Goal: Transaction & Acquisition: Download file/media

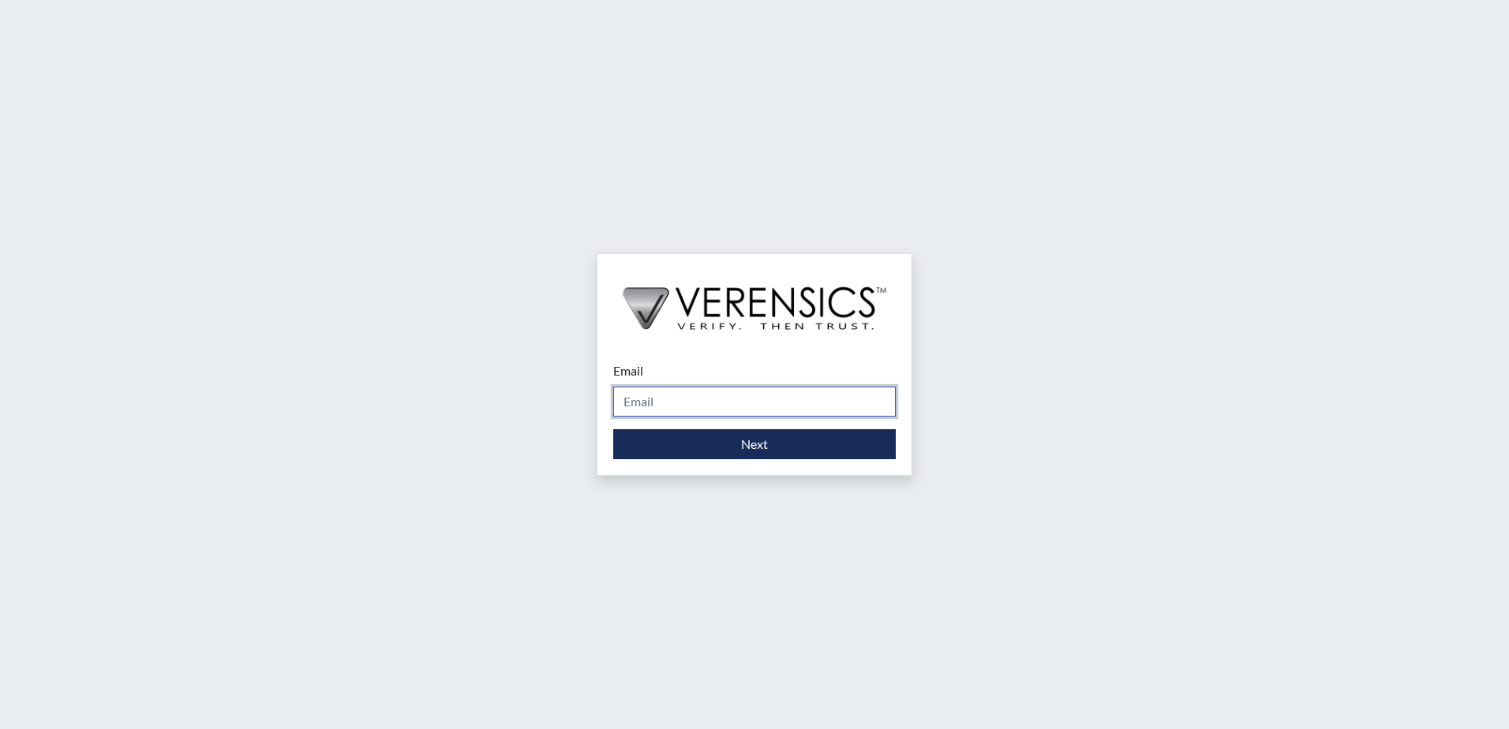
click at [736, 414] on input "Email" at bounding box center [754, 402] width 283 height 30
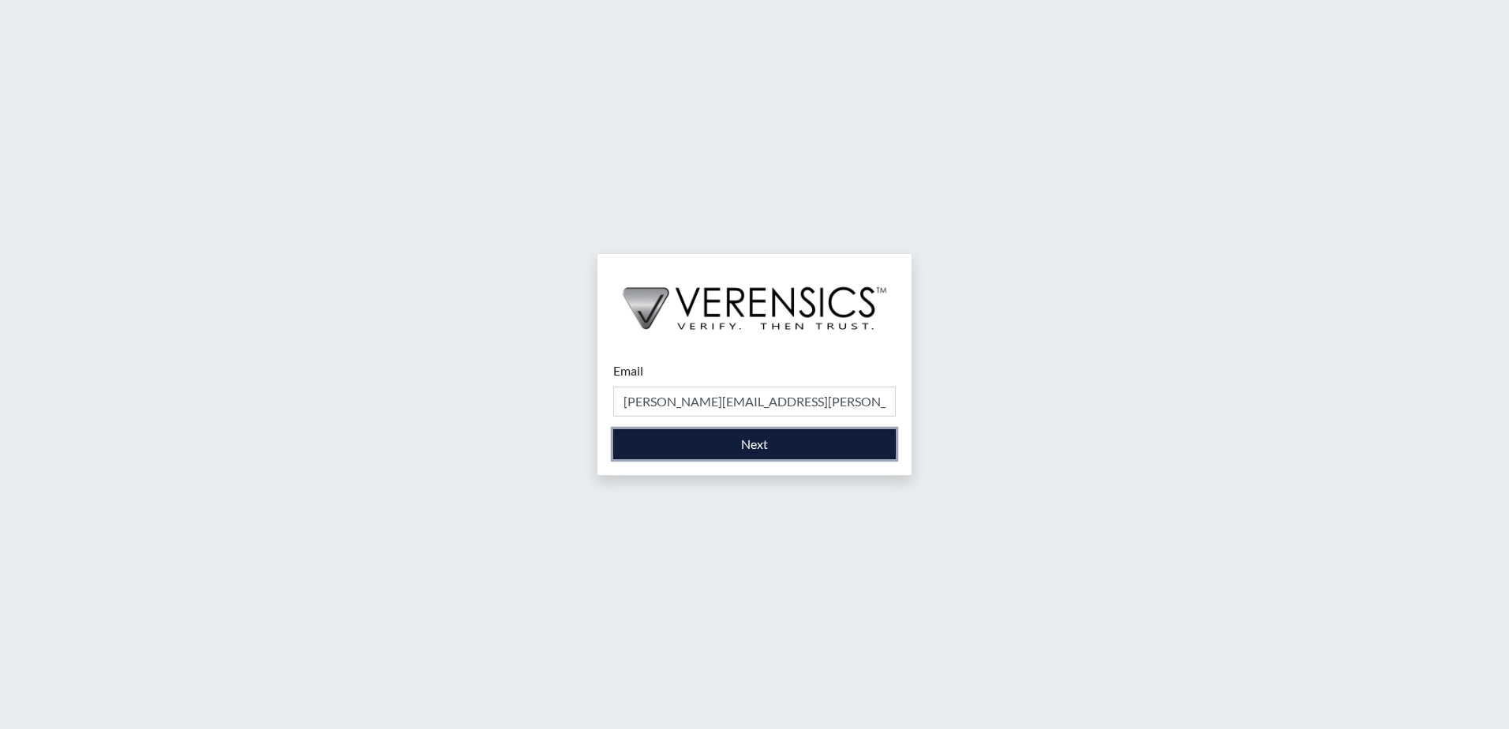
click at [753, 441] on button "Next" at bounding box center [754, 444] width 283 height 30
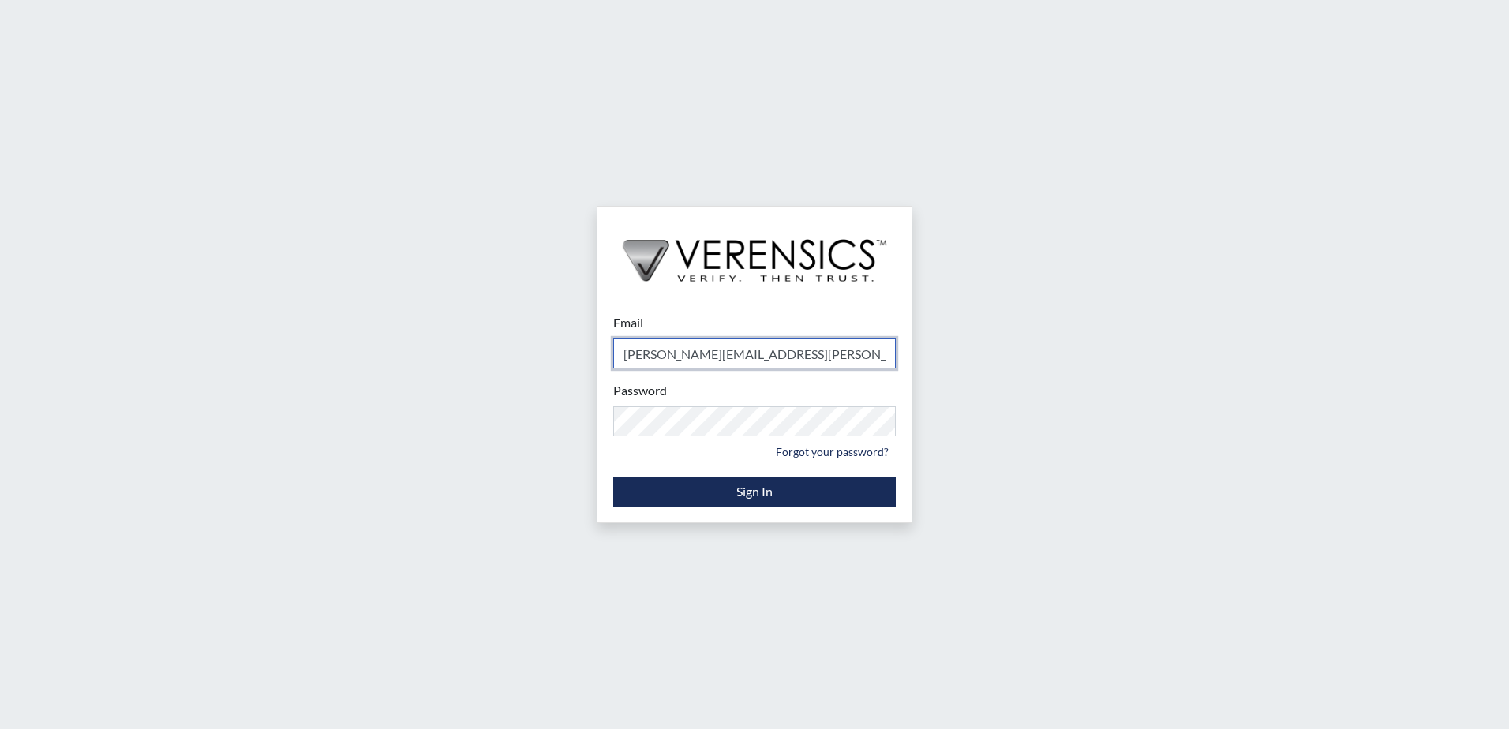
type input "[PERSON_NAME][EMAIL_ADDRESS][PERSON_NAME][DOMAIN_NAME]"
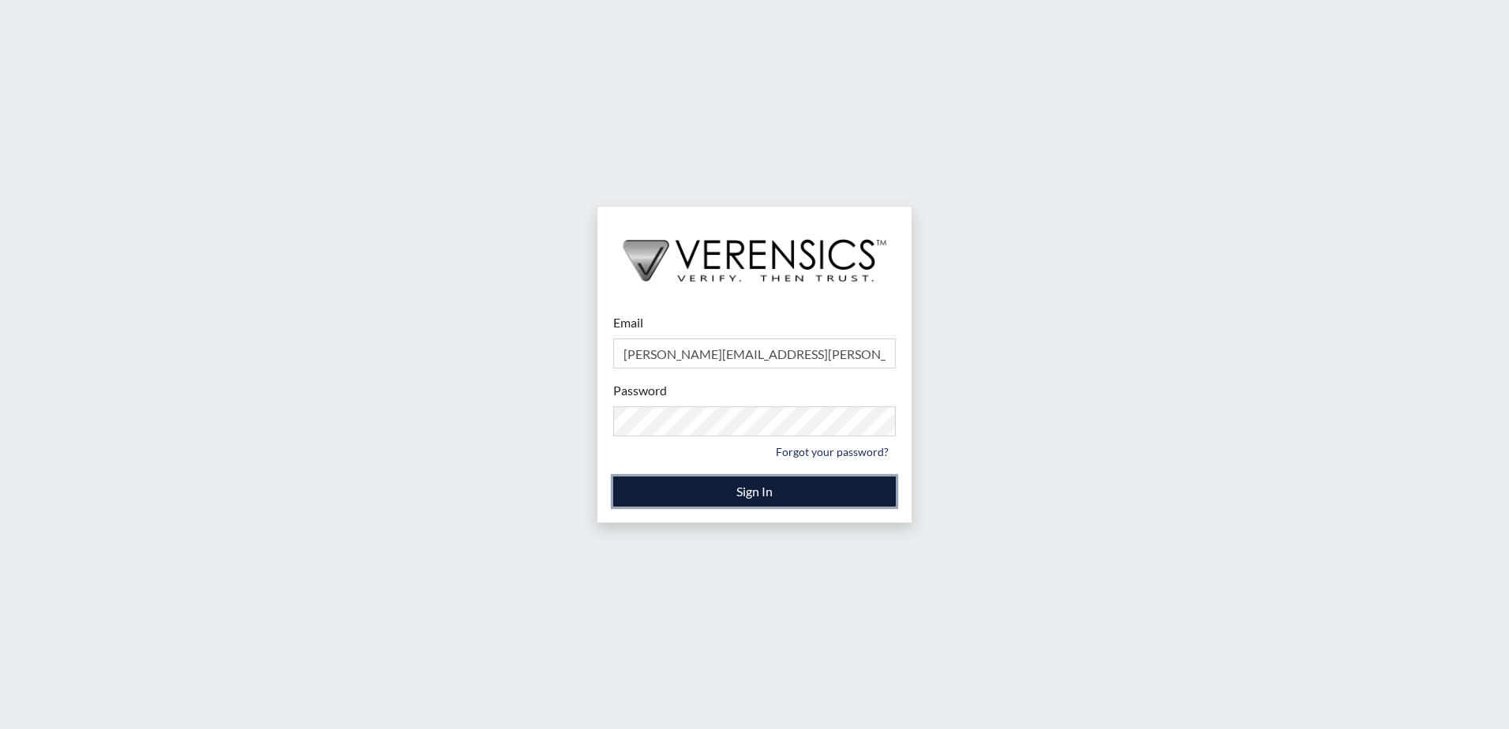
click at [724, 503] on button "Sign In" at bounding box center [754, 492] width 283 height 30
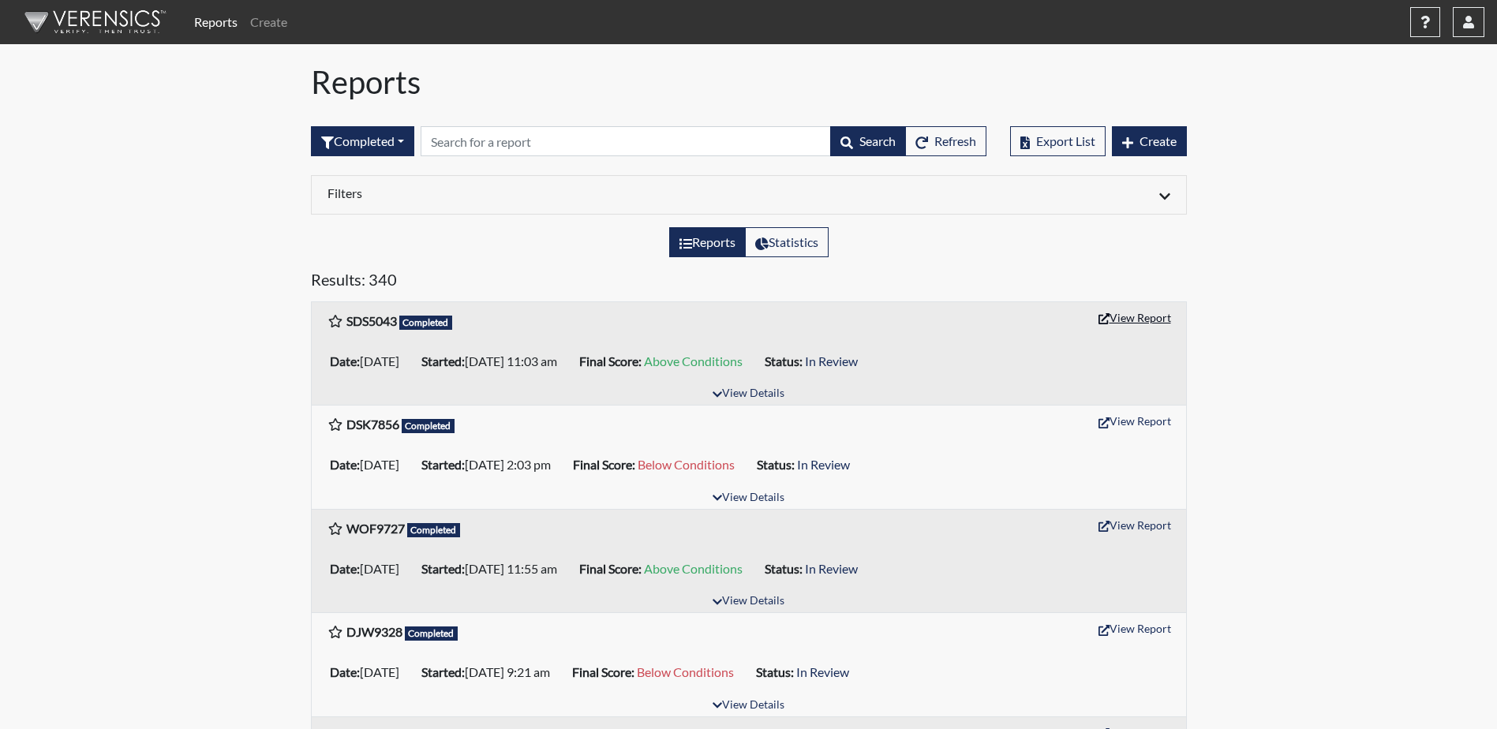
click at [1152, 317] on button "View Report" at bounding box center [1135, 317] width 87 height 24
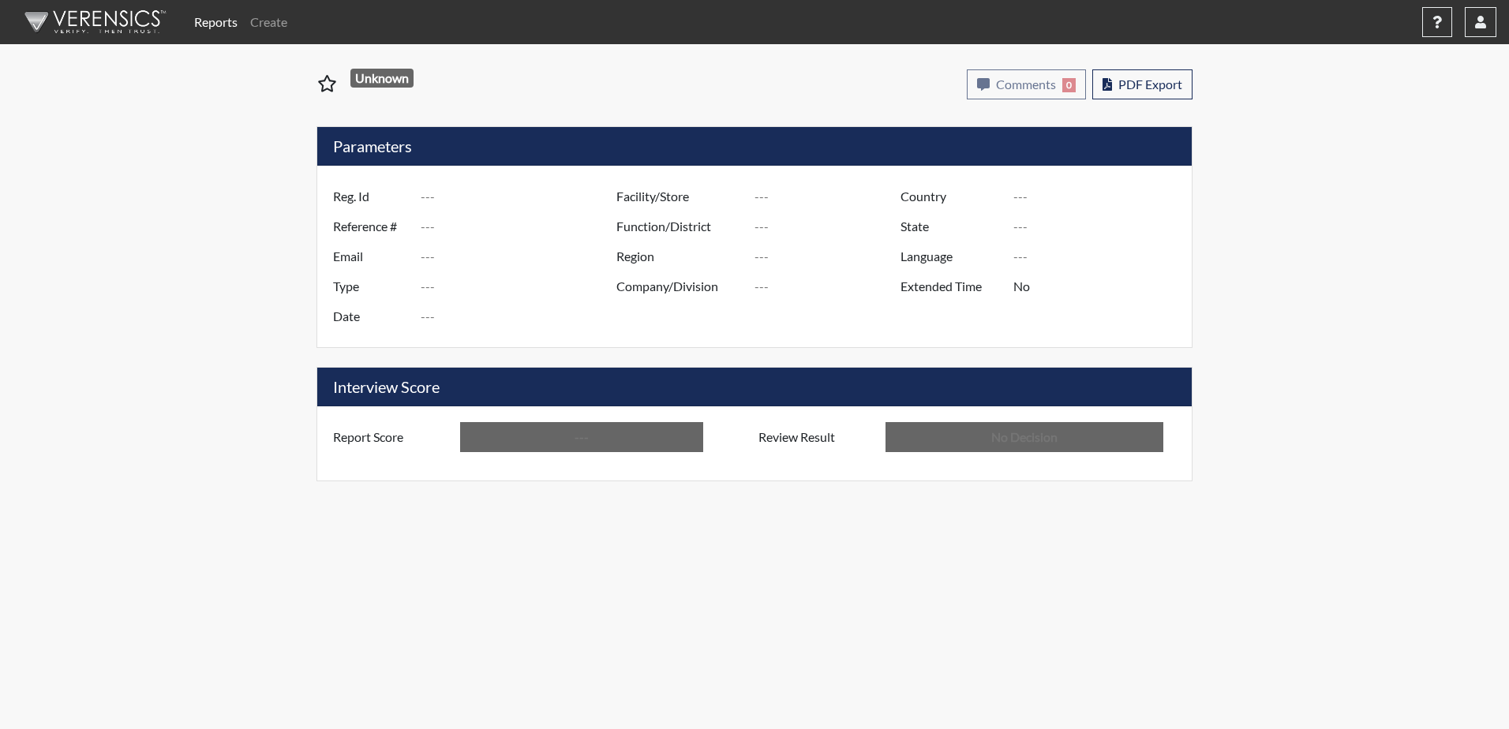
type input "SDS5043"
type input "51695"
type input "---"
type input "Corrections Pre-Employment"
type input "Oct 10, 2025"
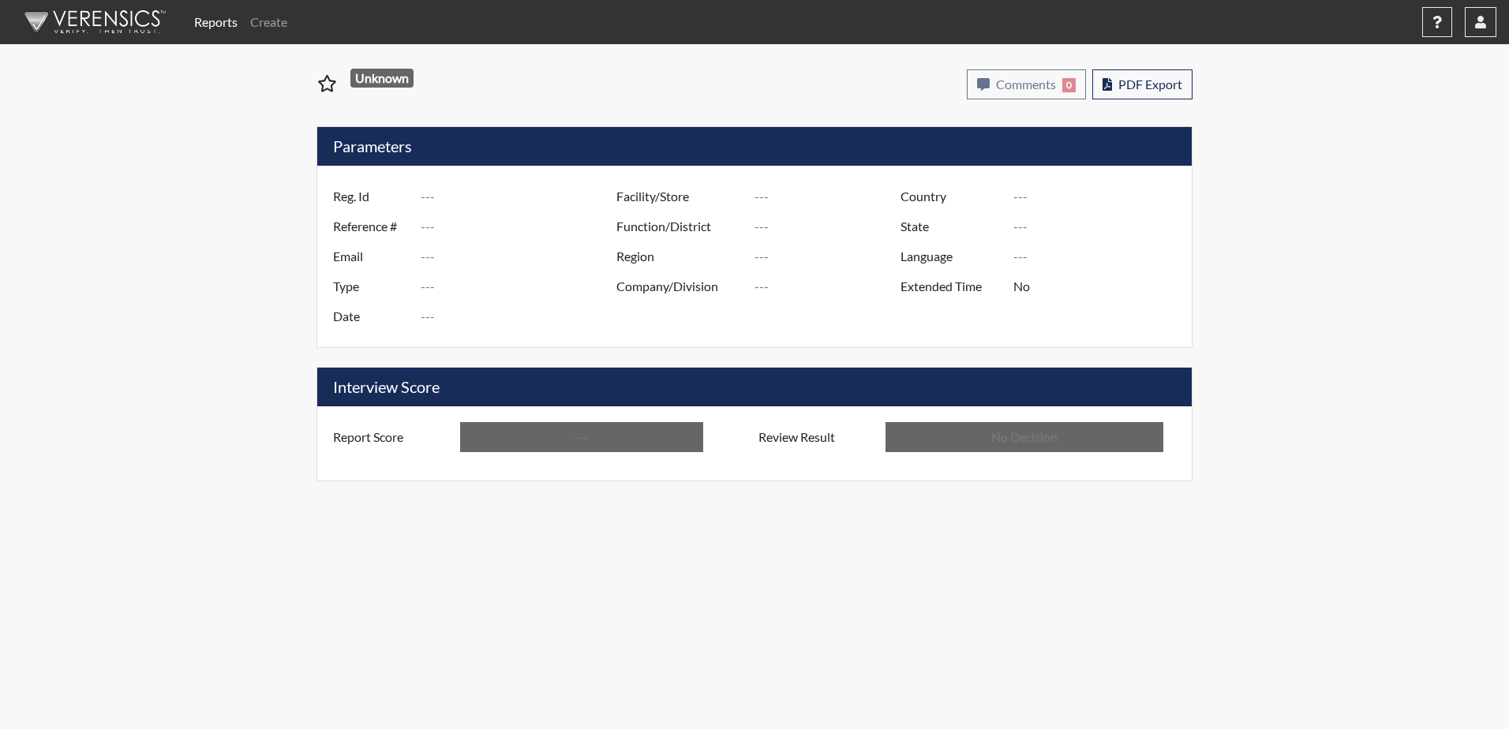
type input "Dodge SP"
type input "[GEOGRAPHIC_DATA]"
type input "[US_STATE]"
type input "English"
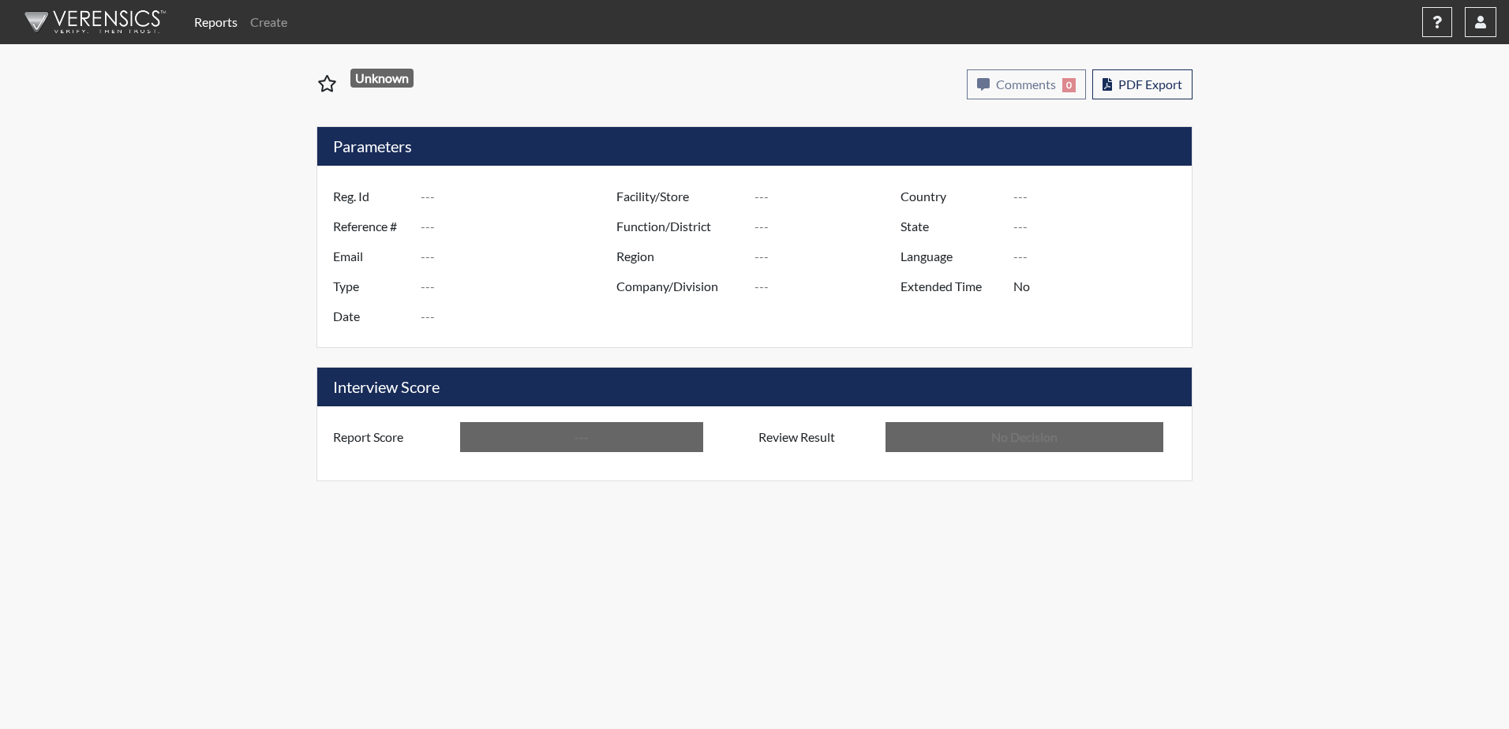
type input "Above Conditions"
type input "In Review"
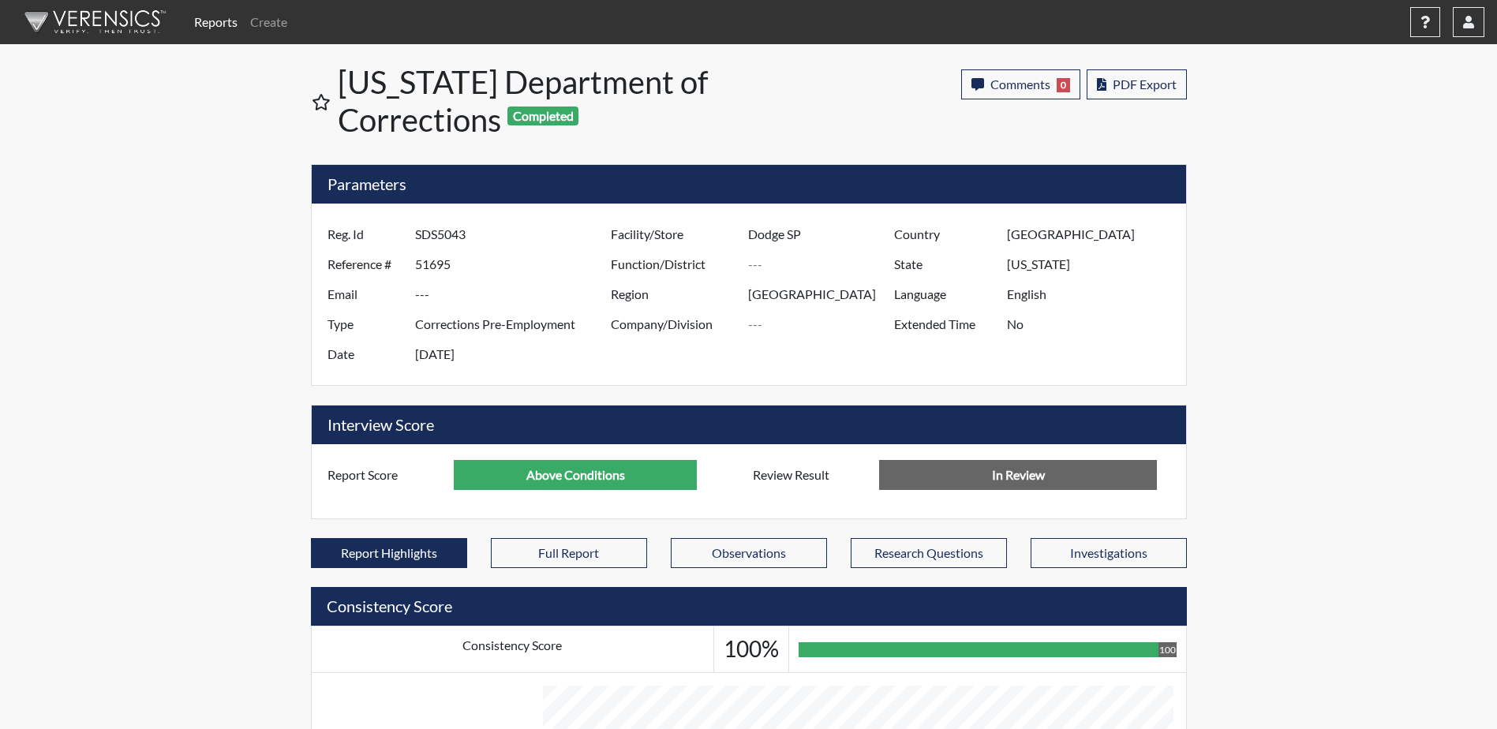
scroll to position [262, 656]
click at [1146, 84] on span "PDF Export" at bounding box center [1145, 84] width 64 height 15
